Goal: Task Accomplishment & Management: Manage account settings

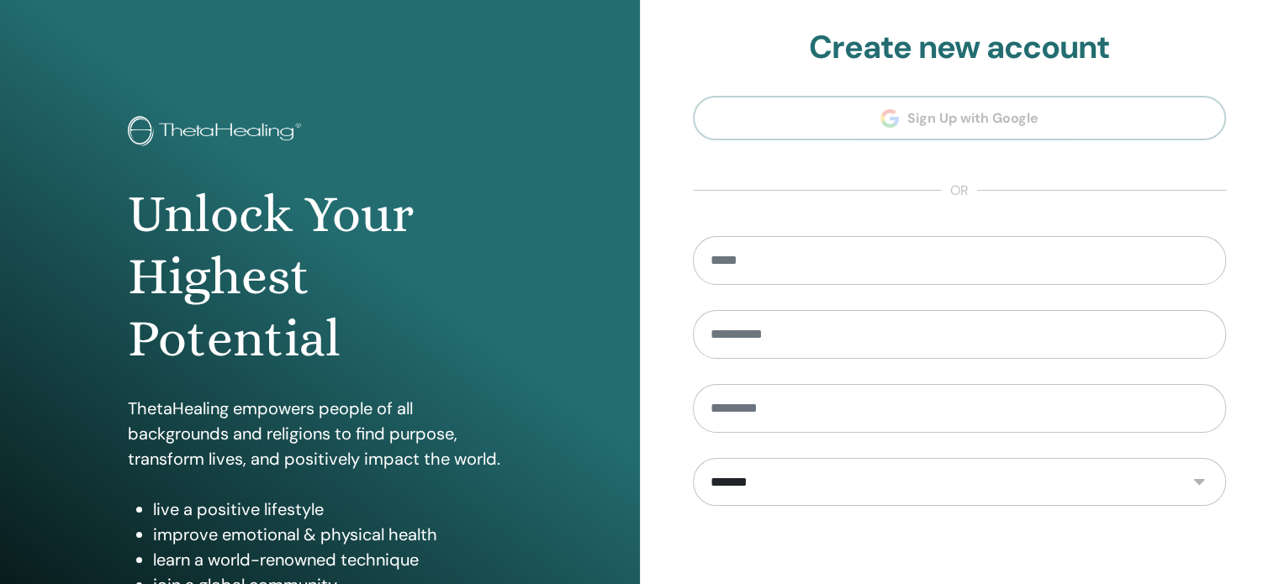
drag, startPoint x: 2582, startPoint y: 5, endPoint x: 696, endPoint y: 47, distance: 1886.0
click at [696, 47] on h2 "Create new account" at bounding box center [960, 48] width 534 height 39
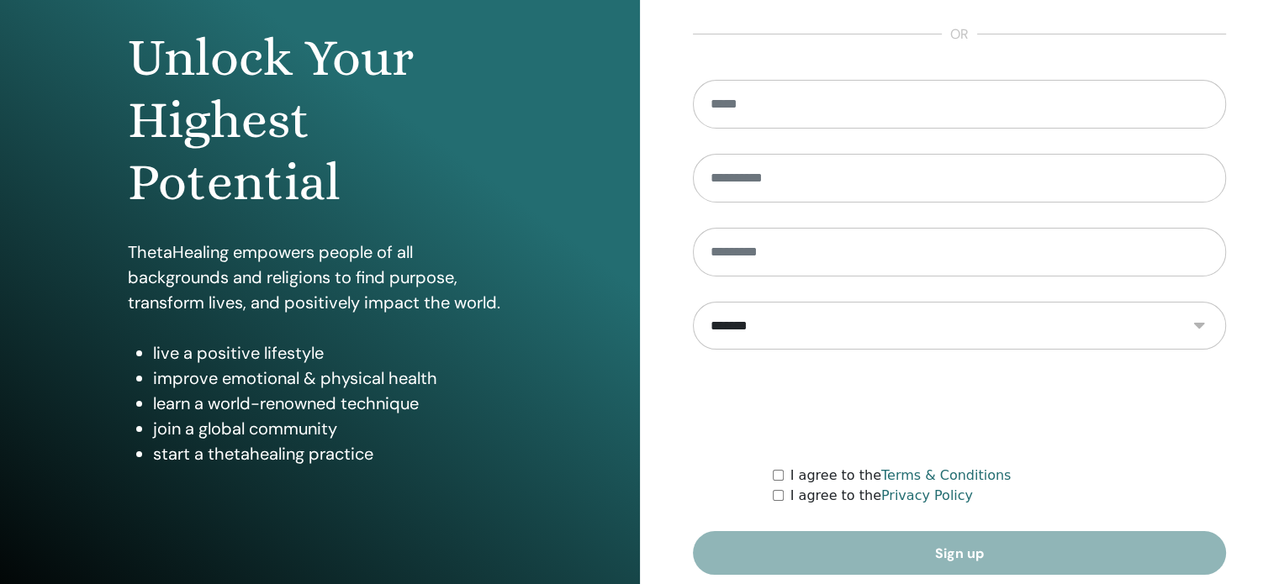
scroll to position [222, 0]
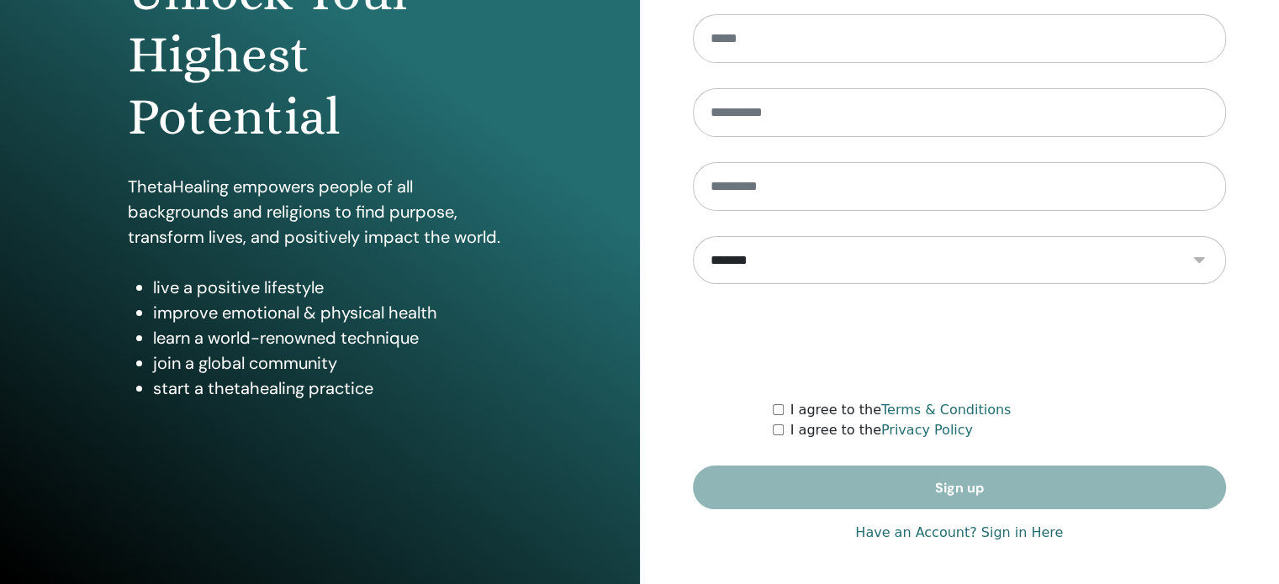
click at [993, 526] on link "Have an Account? Sign in Here" at bounding box center [959, 533] width 208 height 20
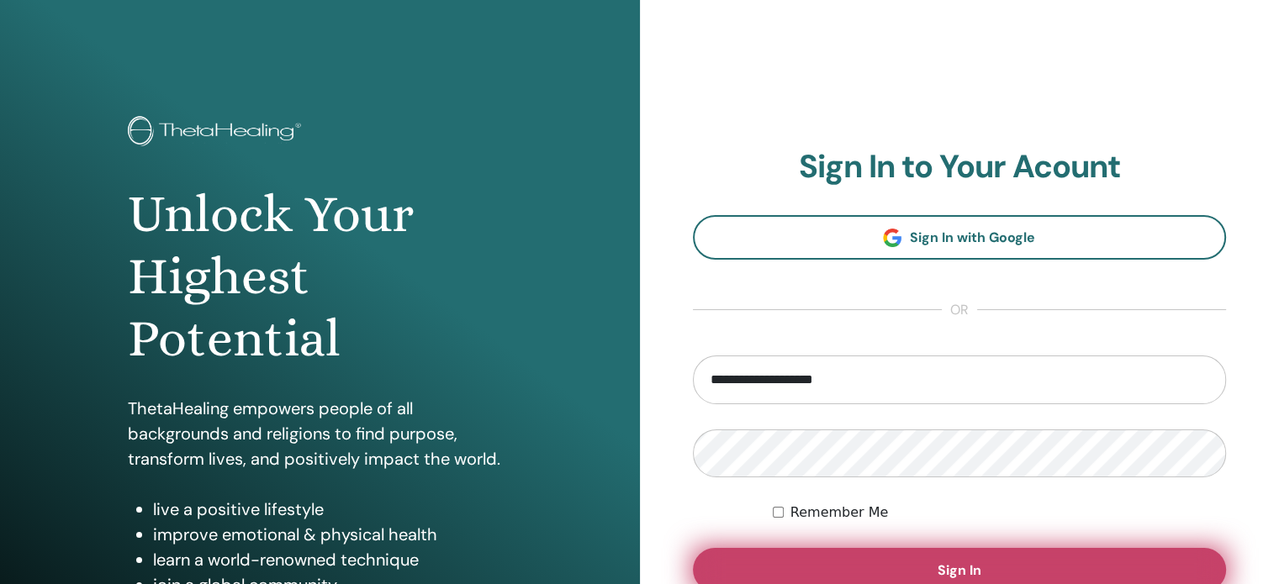
click at [976, 560] on button "Sign In" at bounding box center [960, 570] width 534 height 44
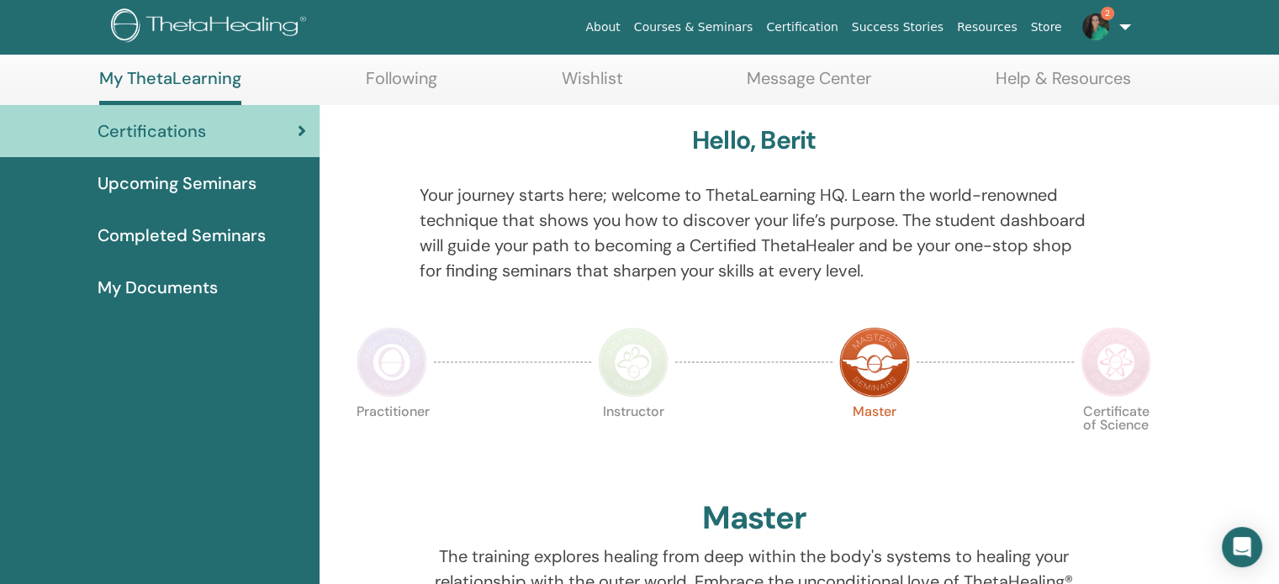
scroll to position [84, 0]
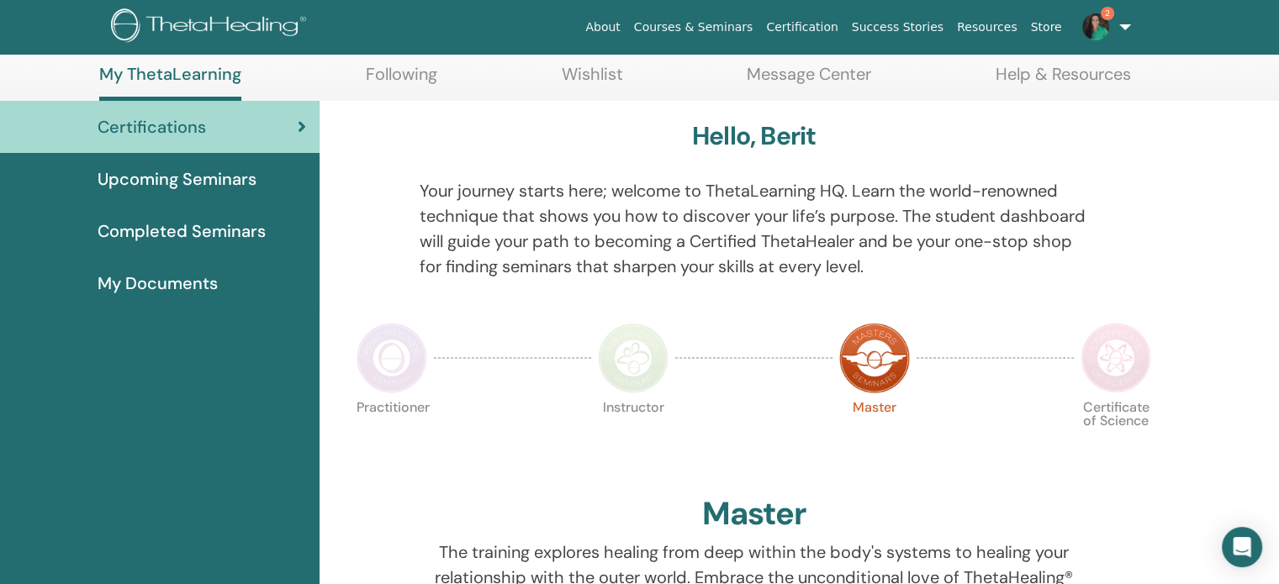
click at [378, 375] on img at bounding box center [392, 358] width 71 height 71
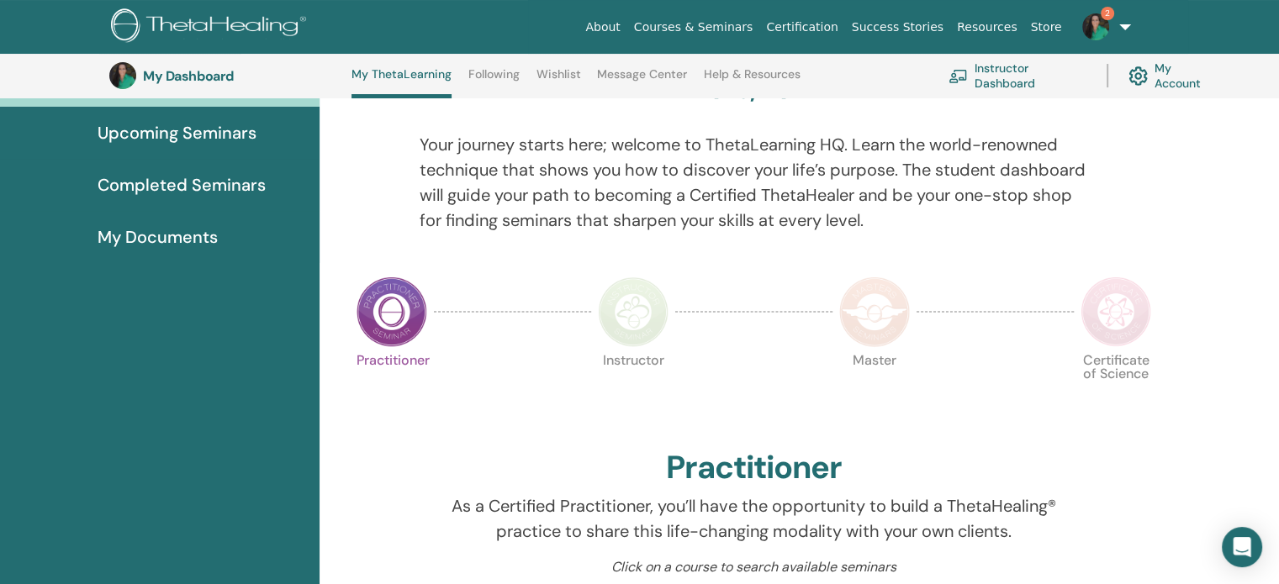
scroll to position [128, 0]
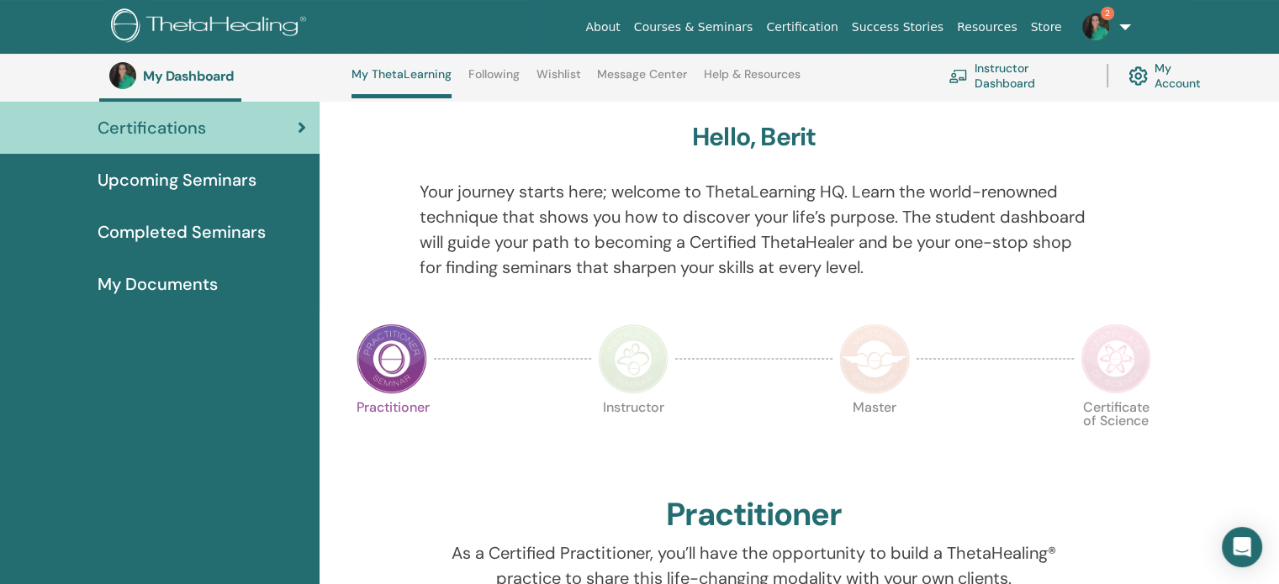
click at [633, 362] on img at bounding box center [633, 359] width 71 height 71
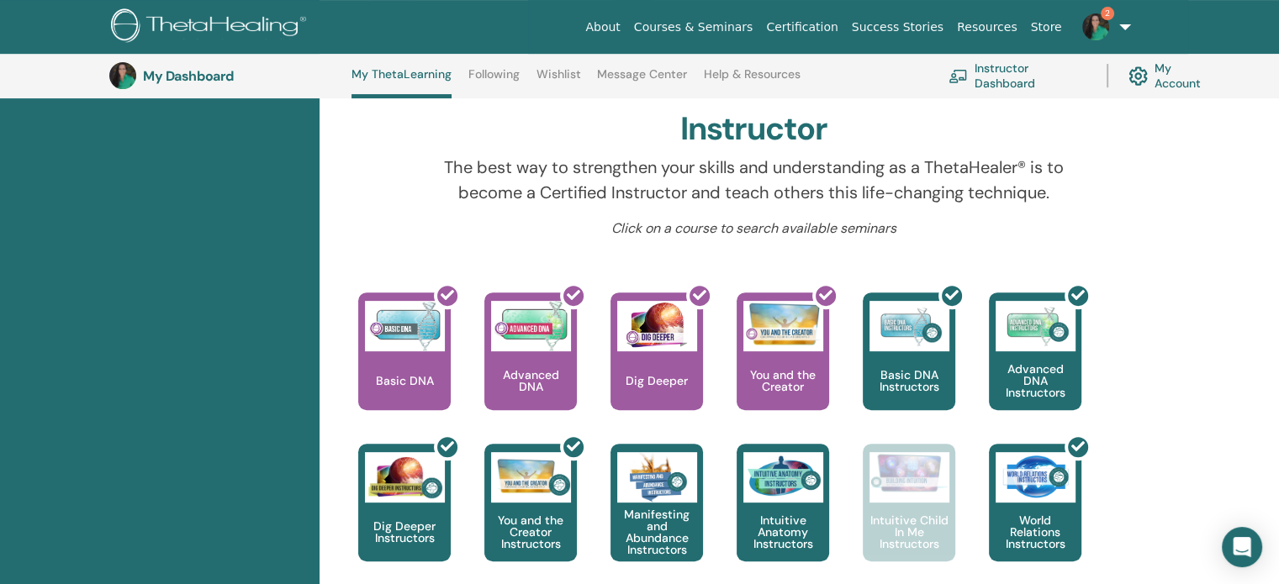
scroll to position [296, 0]
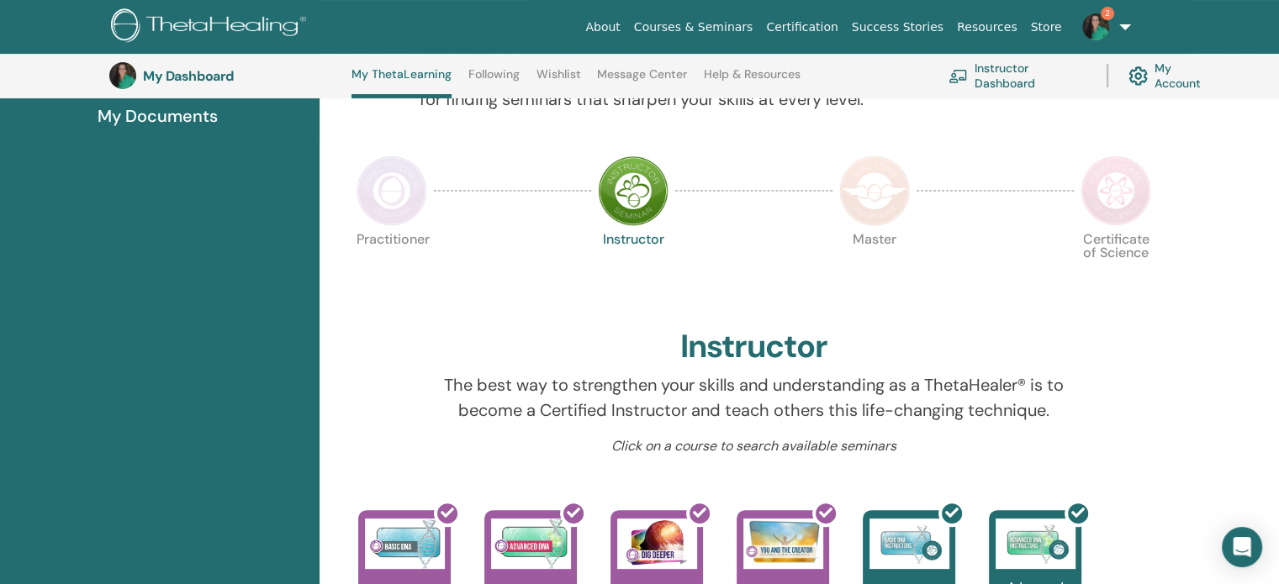
click at [881, 211] on img at bounding box center [874, 191] width 71 height 71
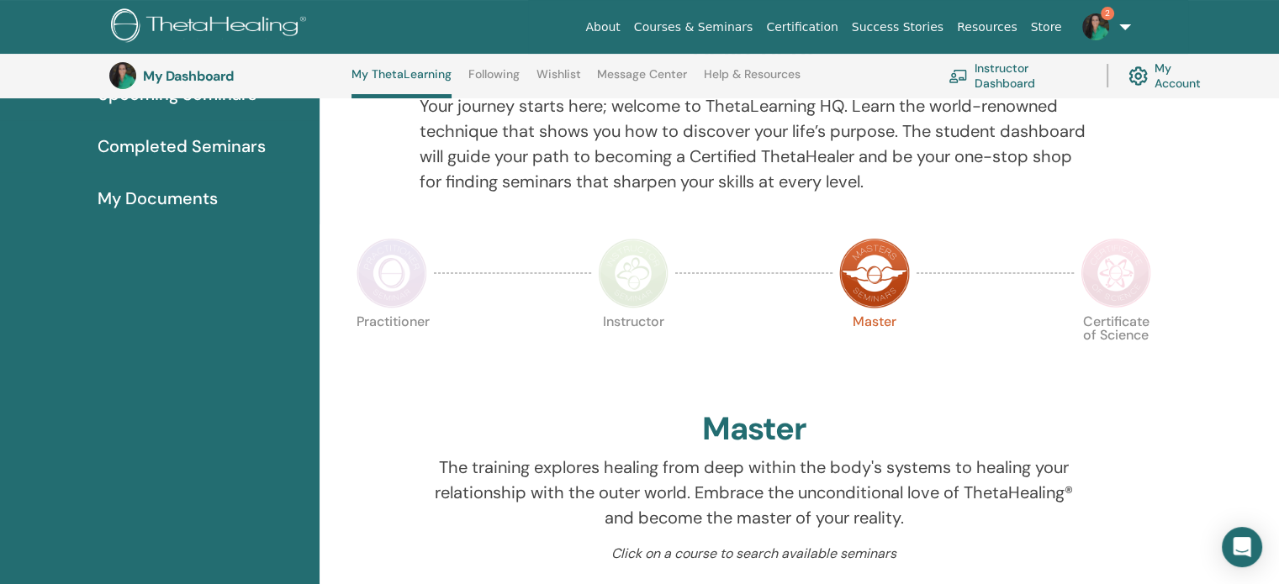
scroll to position [212, 0]
click at [1103, 276] on img at bounding box center [1116, 275] width 71 height 71
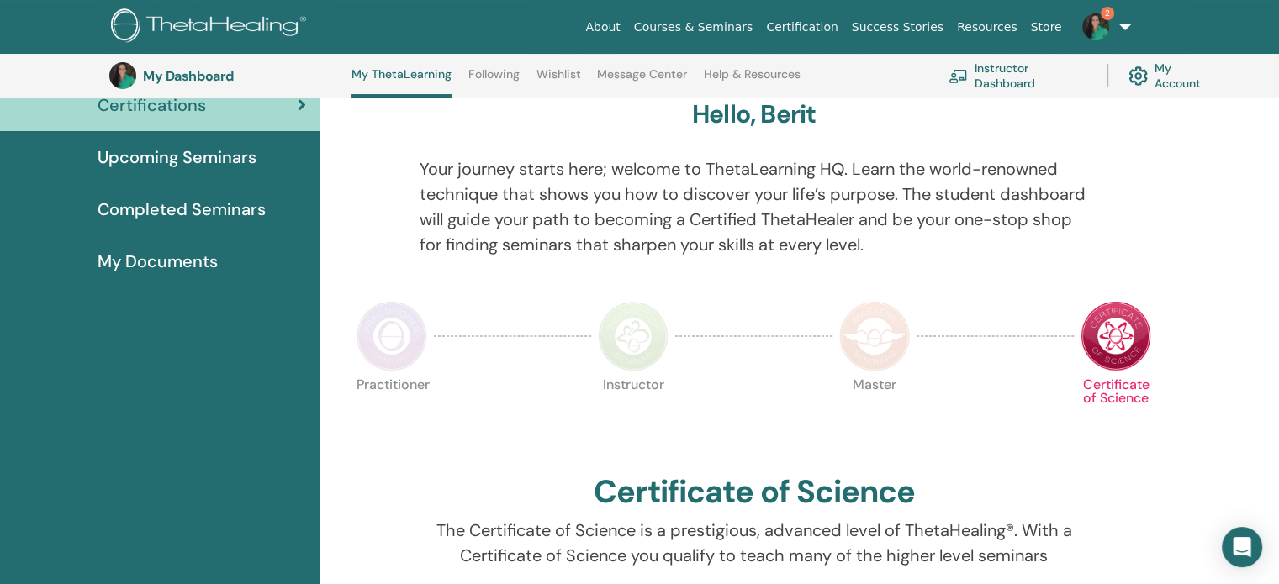
scroll to position [128, 0]
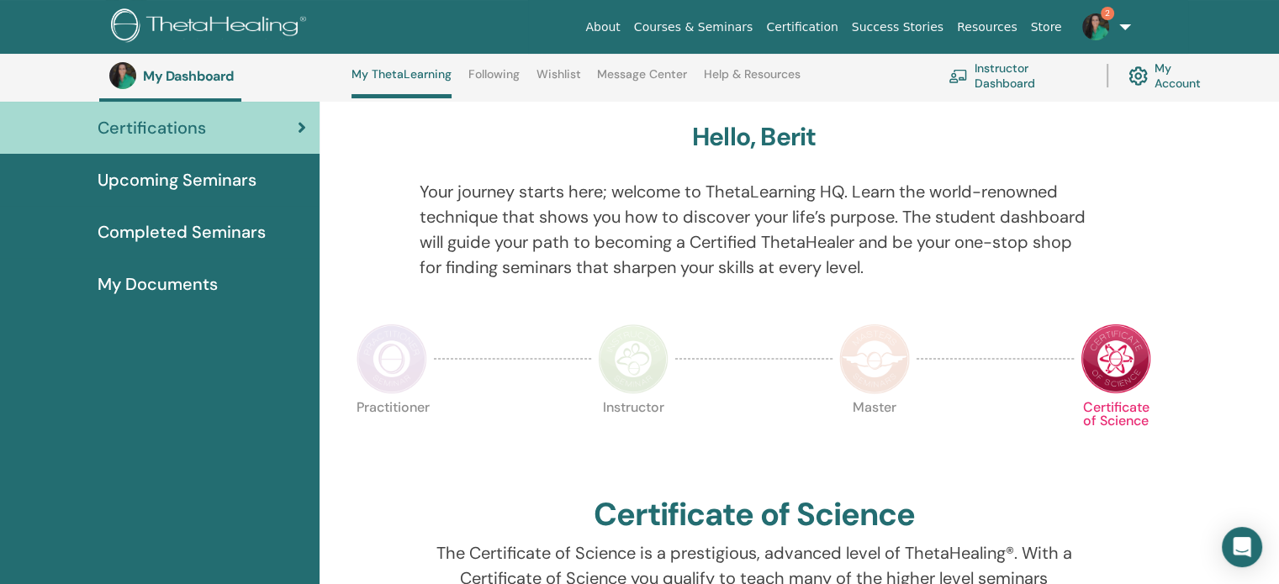
click at [886, 382] on img at bounding box center [874, 359] width 71 height 71
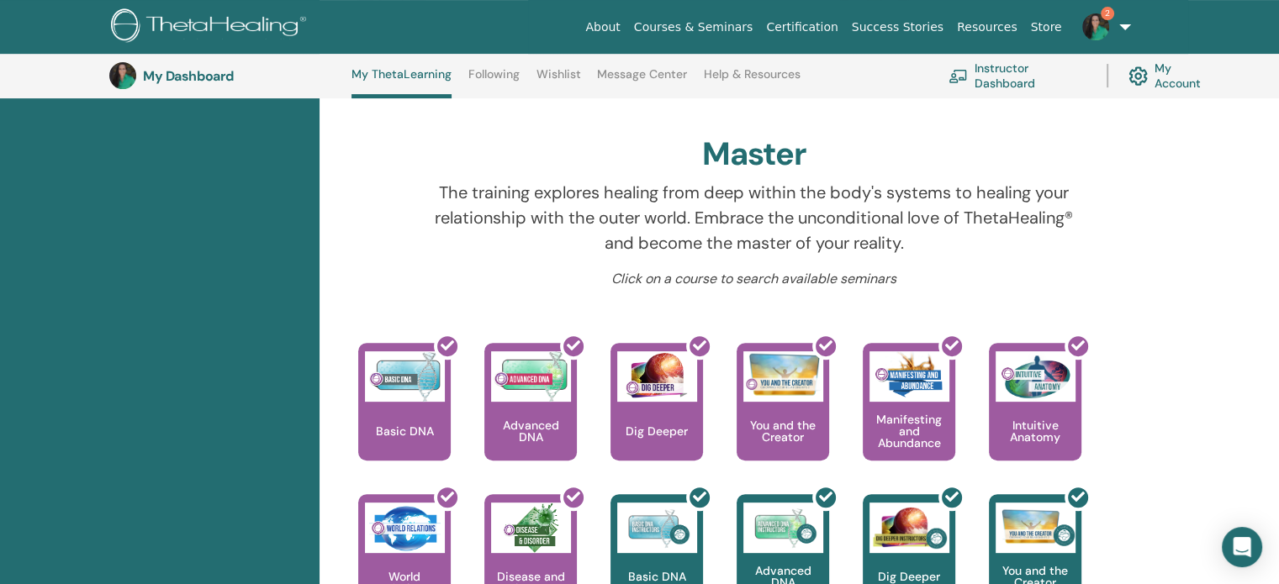
scroll to position [296, 0]
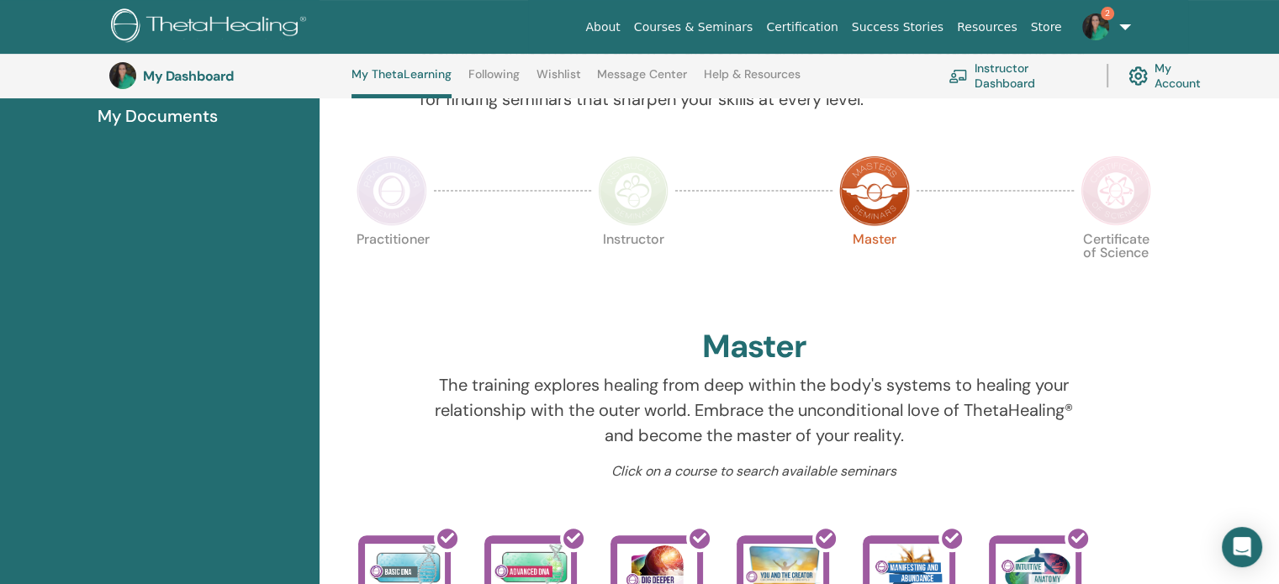
click at [880, 187] on img at bounding box center [874, 191] width 71 height 71
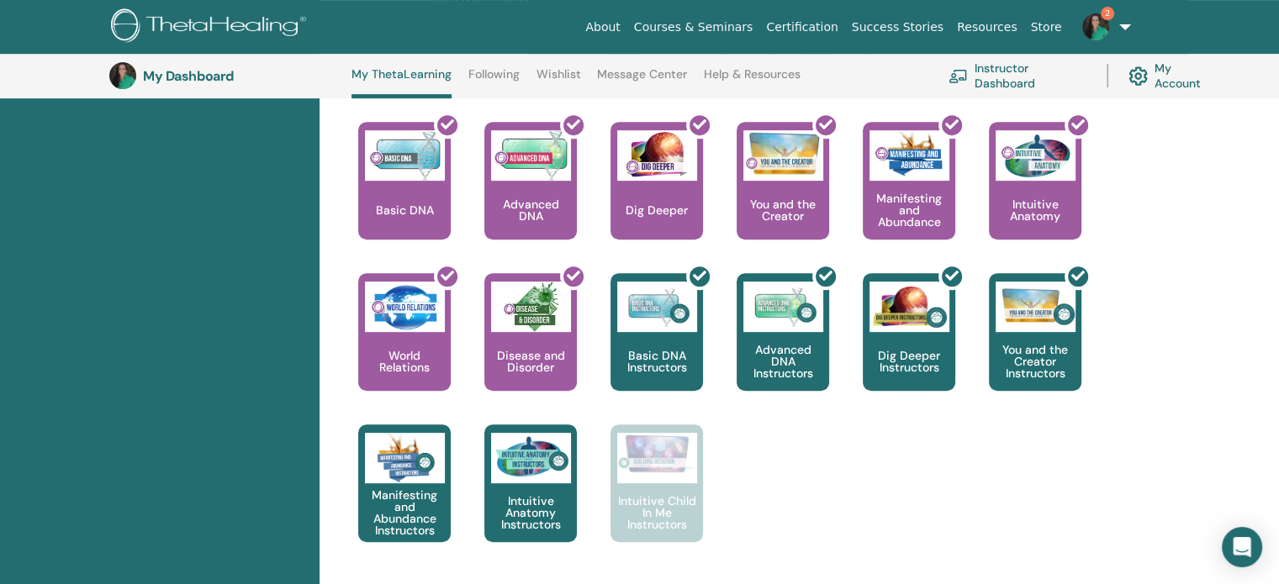
scroll to position [717, 0]
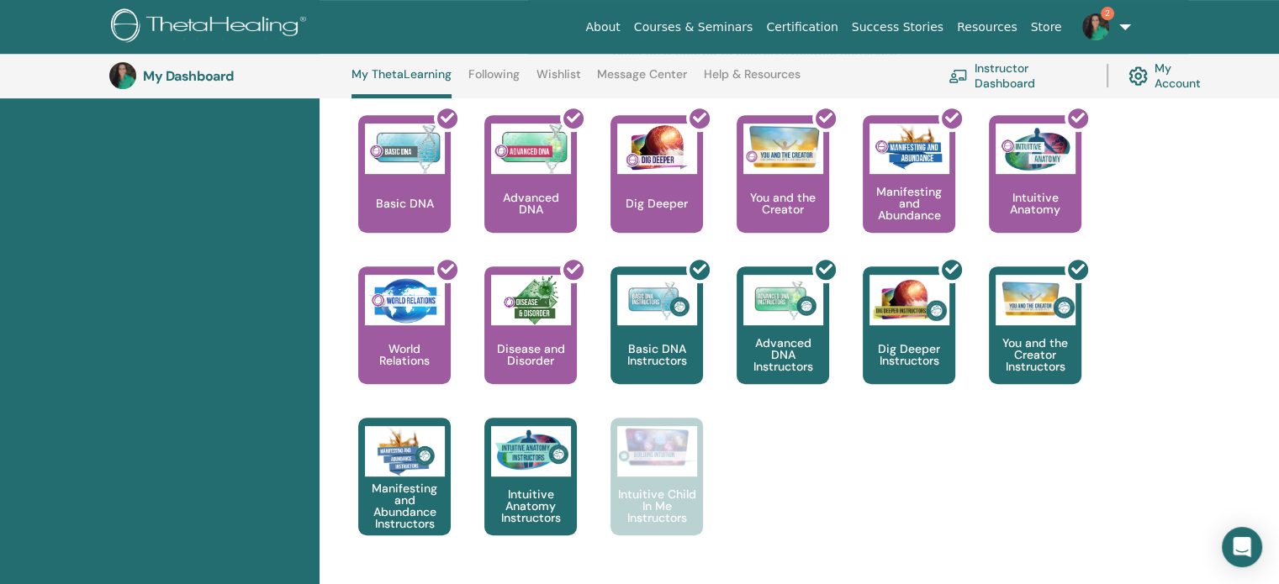
click at [1103, 19] on img at bounding box center [1095, 26] width 27 height 27
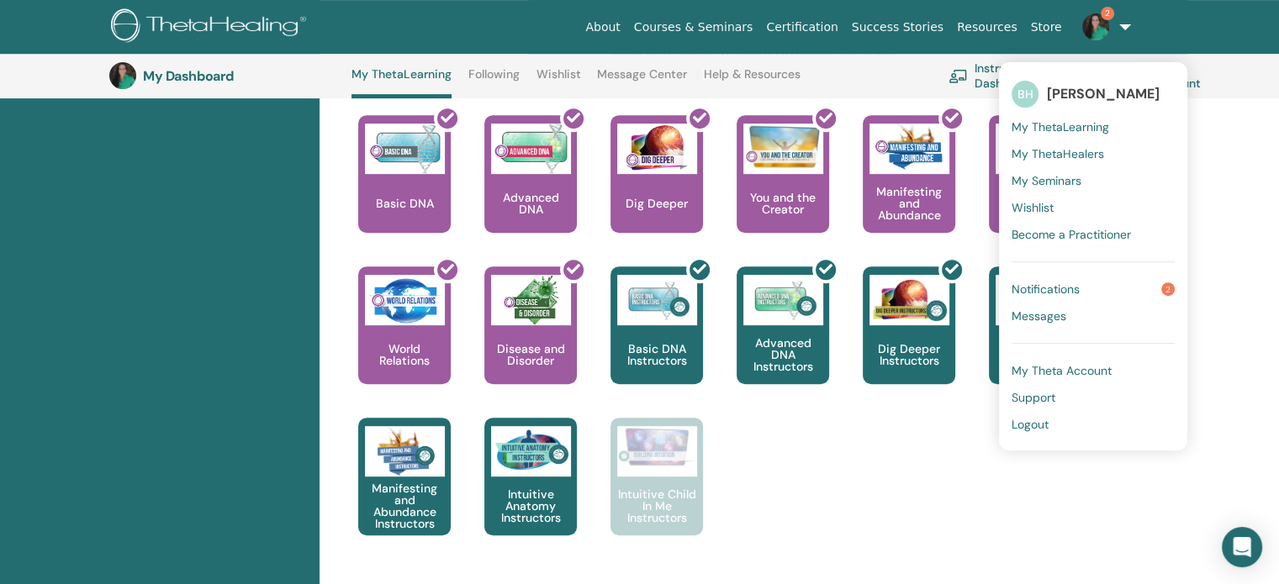
click at [1057, 288] on span "Notifications" at bounding box center [1046, 289] width 68 height 15
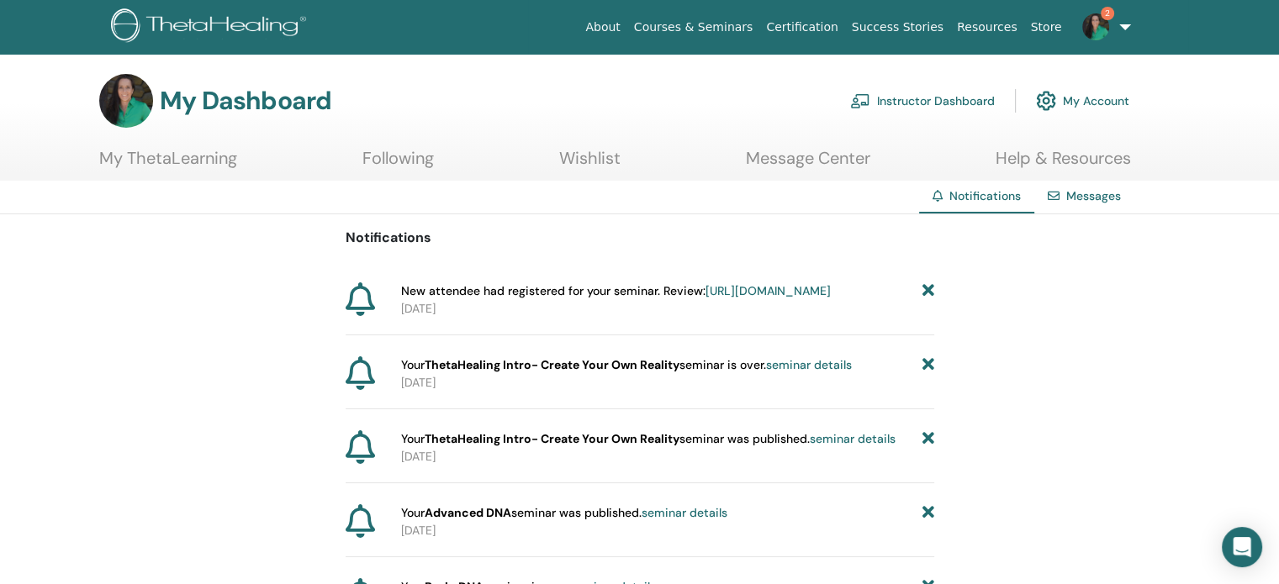
click at [904, 98] on link "Instructor Dashboard" at bounding box center [922, 100] width 145 height 37
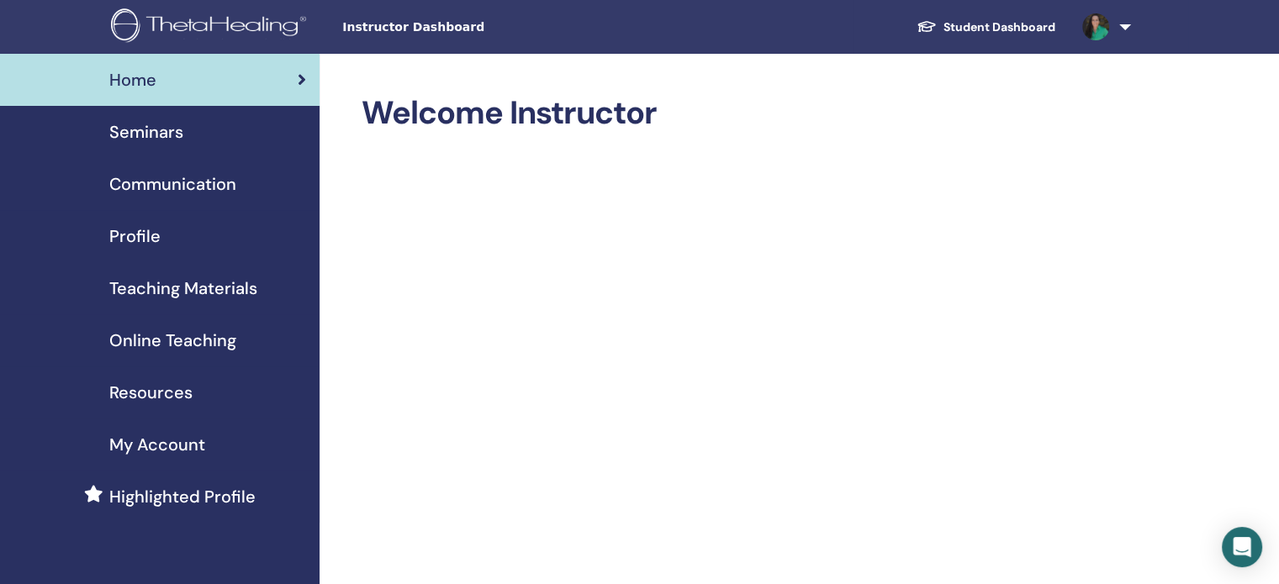
drag, startPoint x: 171, startPoint y: 130, endPoint x: 216, endPoint y: 147, distance: 48.4
click at [172, 130] on span "Seminars" at bounding box center [146, 131] width 74 height 25
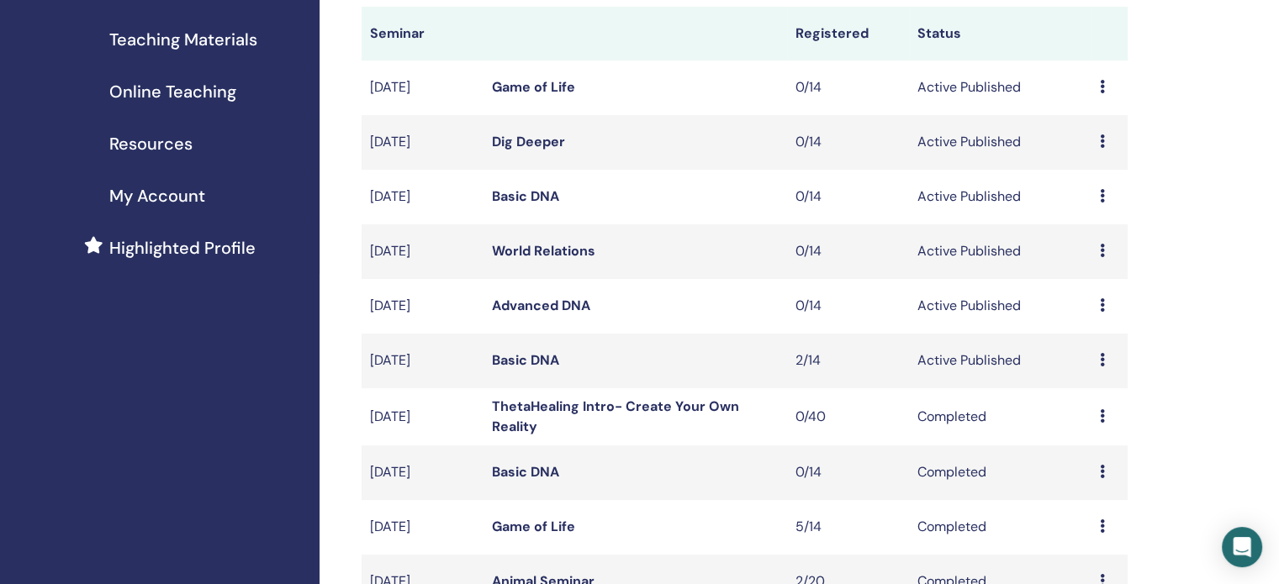
scroll to position [252, 0]
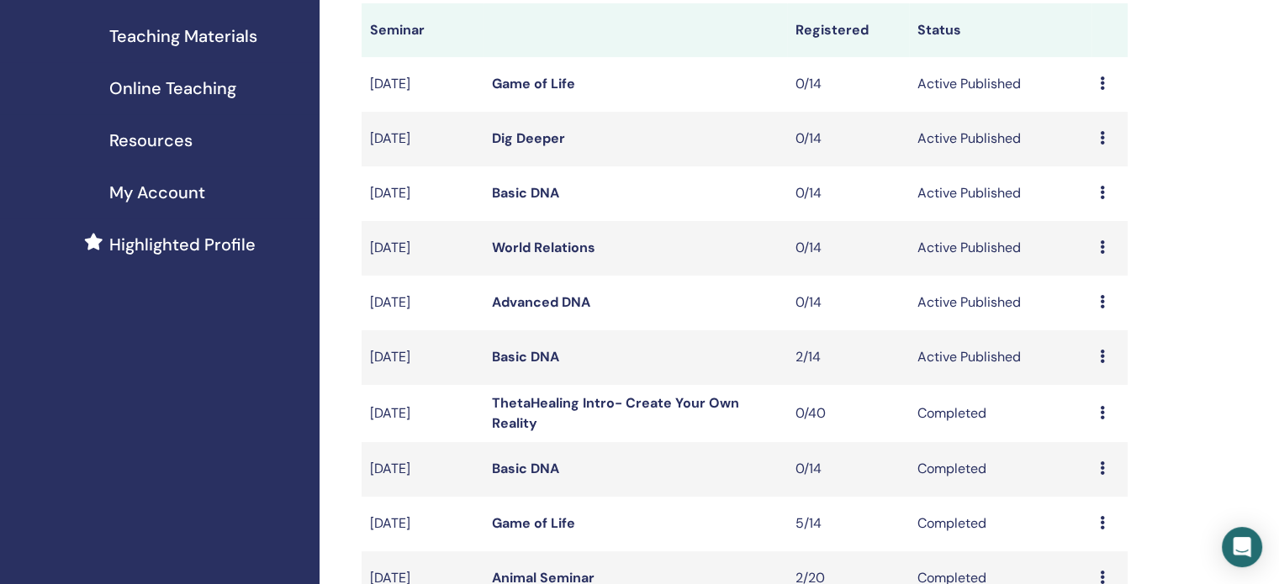
click at [1101, 354] on icon at bounding box center [1102, 356] width 5 height 13
click at [1097, 357] on li "Preview" at bounding box center [1089, 367] width 91 height 25
click at [1100, 357] on icon at bounding box center [1102, 356] width 5 height 13
click at [1091, 369] on link "Preview" at bounding box center [1080, 370] width 48 height 18
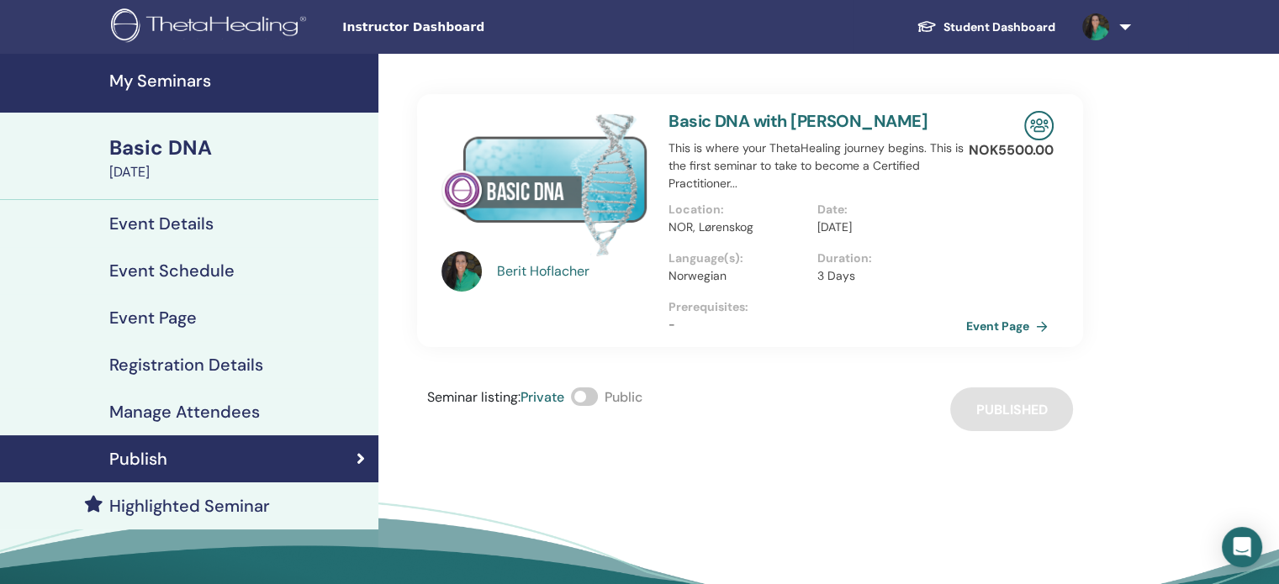
click at [172, 410] on h4 "Manage Attendees" at bounding box center [184, 412] width 151 height 20
